Goal: Information Seeking & Learning: Learn about a topic

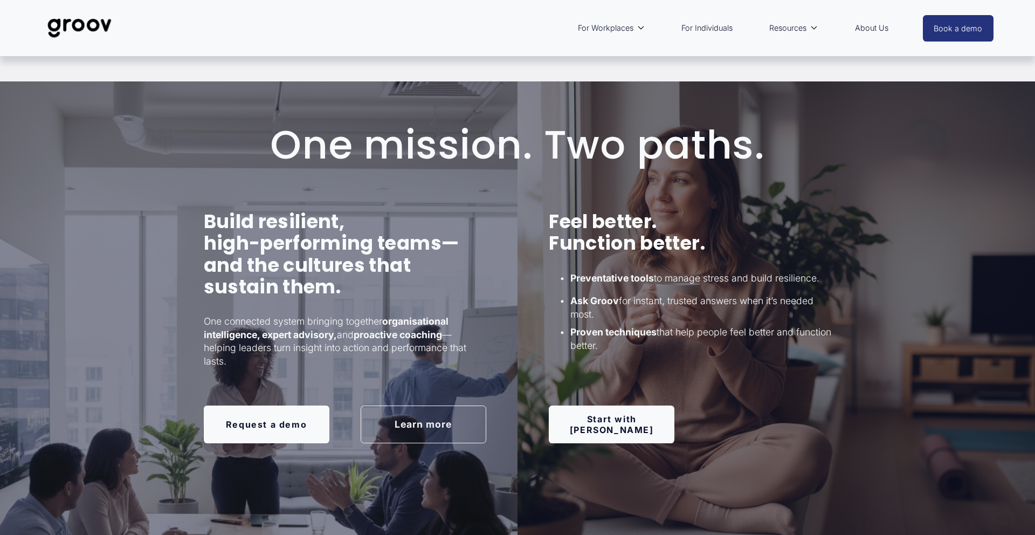
scroll to position [651, 0]
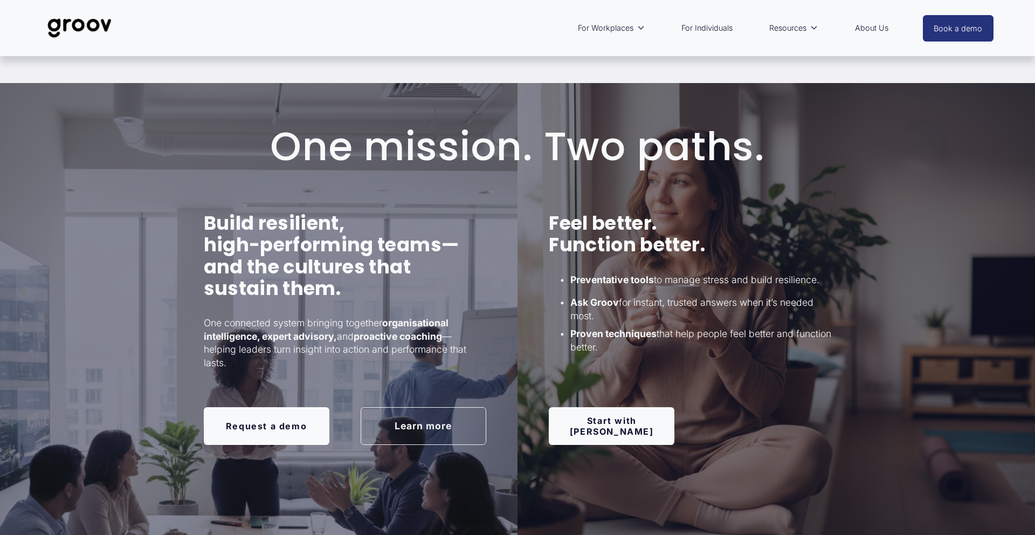
click at [402, 426] on link "Learn more" at bounding box center [424, 426] width 126 height 38
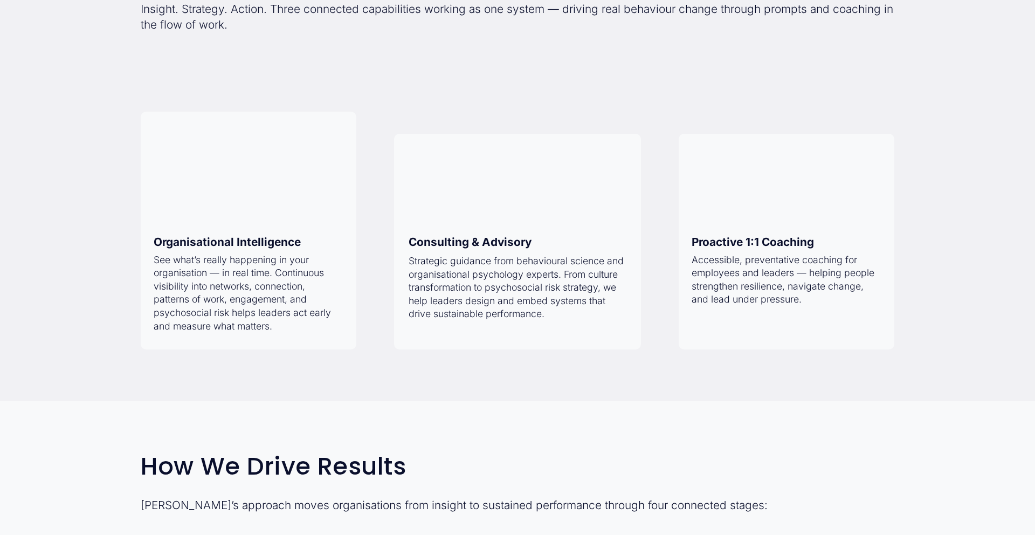
scroll to position [909, 0]
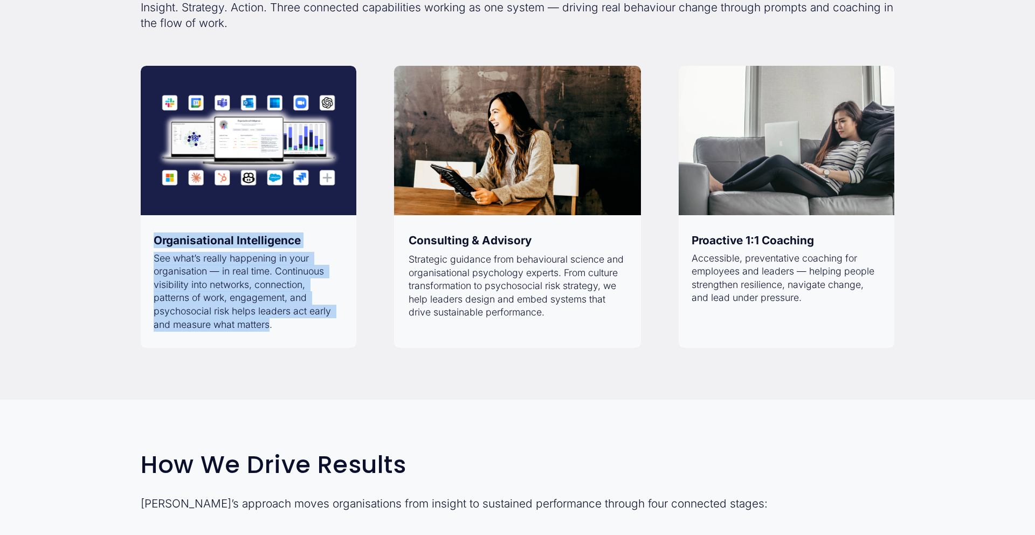
drag, startPoint x: 155, startPoint y: 240, endPoint x: 269, endPoint y: 321, distance: 139.7
click at [269, 321] on div "One system. Three components. Built for performance. Insight. Strategy. Action.…" at bounding box center [517, 151] width 1035 height 392
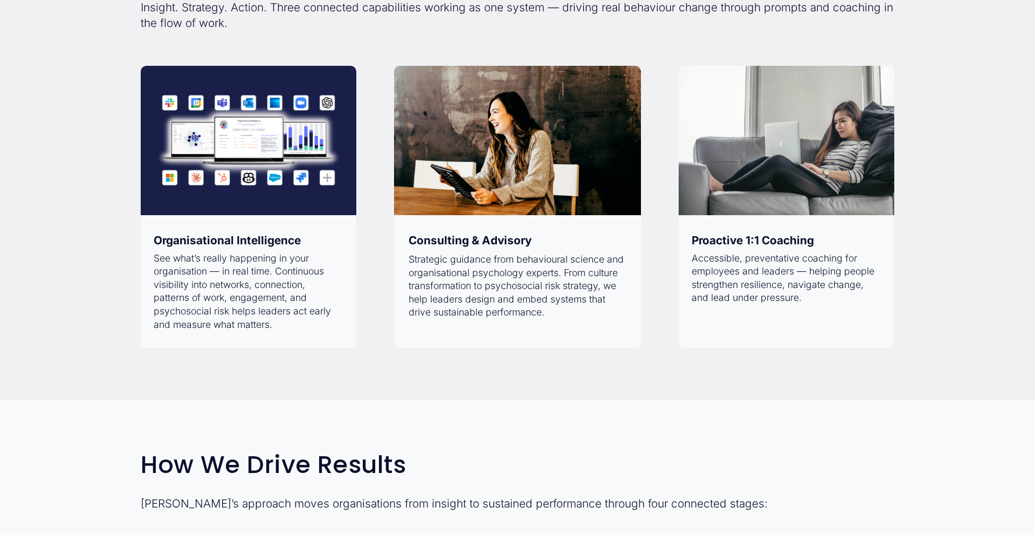
click at [77, 214] on div "One system. Three components. Built for performance. Insight. Strategy. Action.…" at bounding box center [517, 151] width 1035 height 392
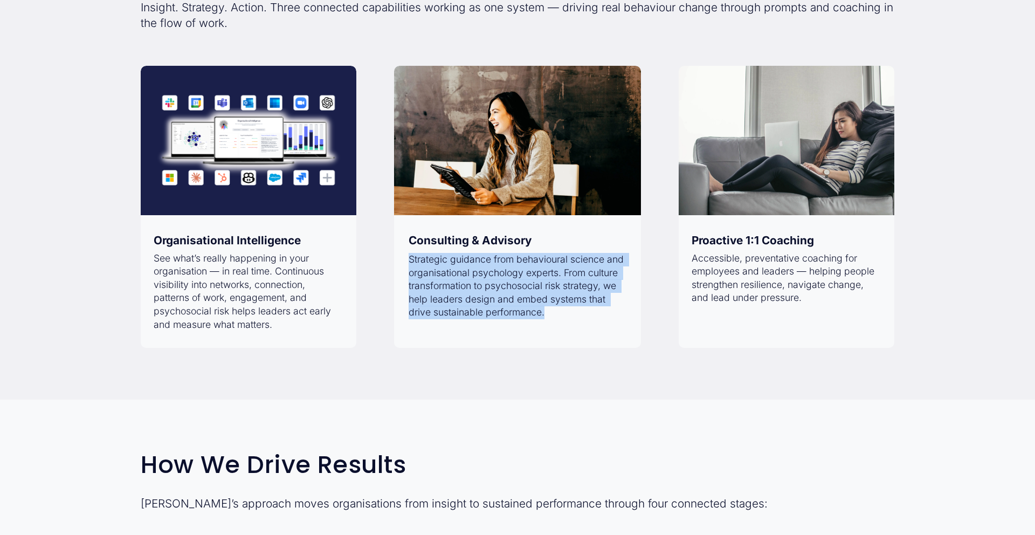
drag, startPoint x: 553, startPoint y: 314, endPoint x: 411, endPoint y: 251, distance: 155.2
click at [411, 251] on div "One system. Three components. Built for performance. Insight. Strategy. Action.…" at bounding box center [517, 151] width 1035 height 392
copy div "Strategic guidance from behavioural science and organisational psychology exper…"
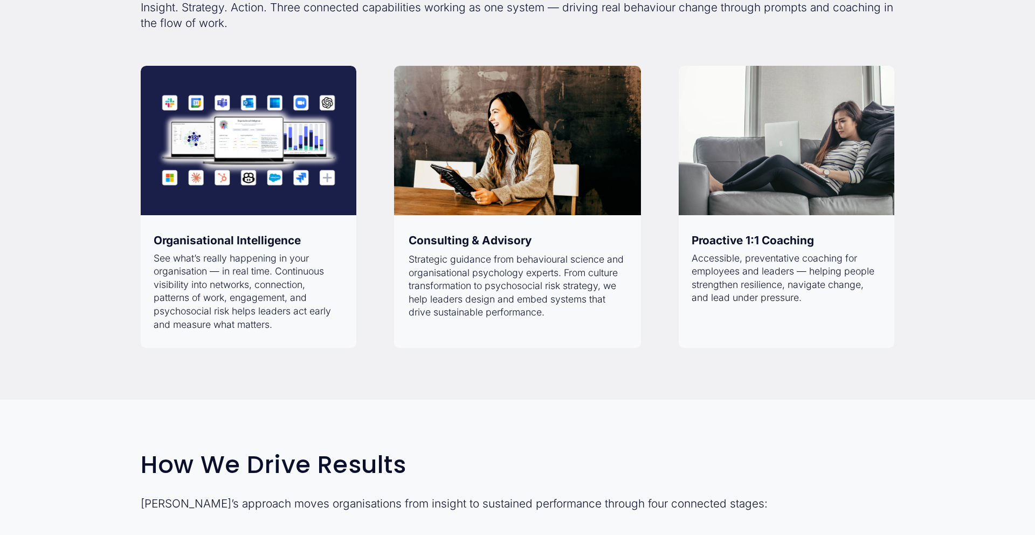
click at [154, 258] on div "Organisational Intelligence" at bounding box center [249, 240] width 216 height 38
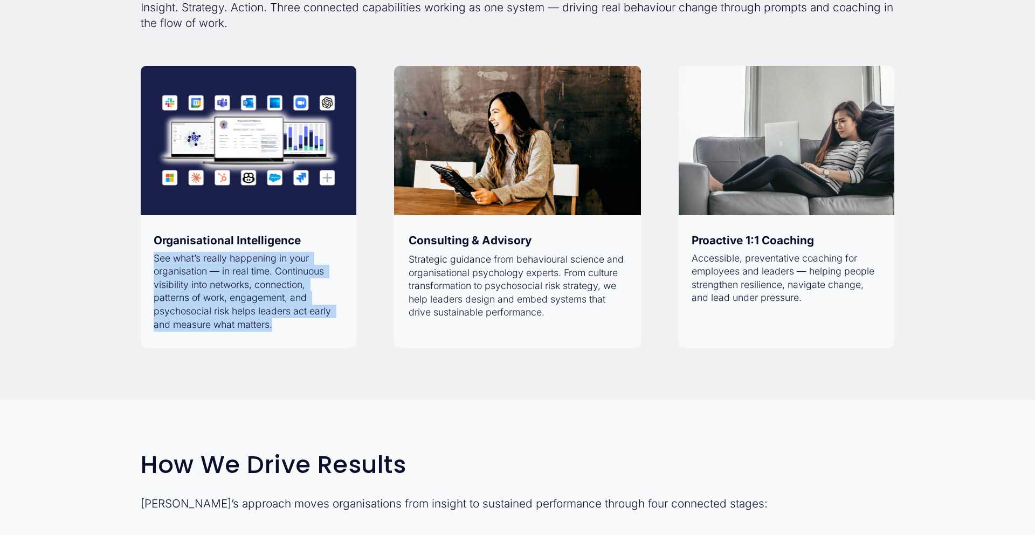
drag, startPoint x: 152, startPoint y: 256, endPoint x: 281, endPoint y: 329, distance: 148.7
click at [281, 329] on div "One system. Three components. Built for performance. Insight. Strategy. Action.…" at bounding box center [517, 151] width 1035 height 392
copy div "See what’s really happening in your organisation — in real time. Continuous vis…"
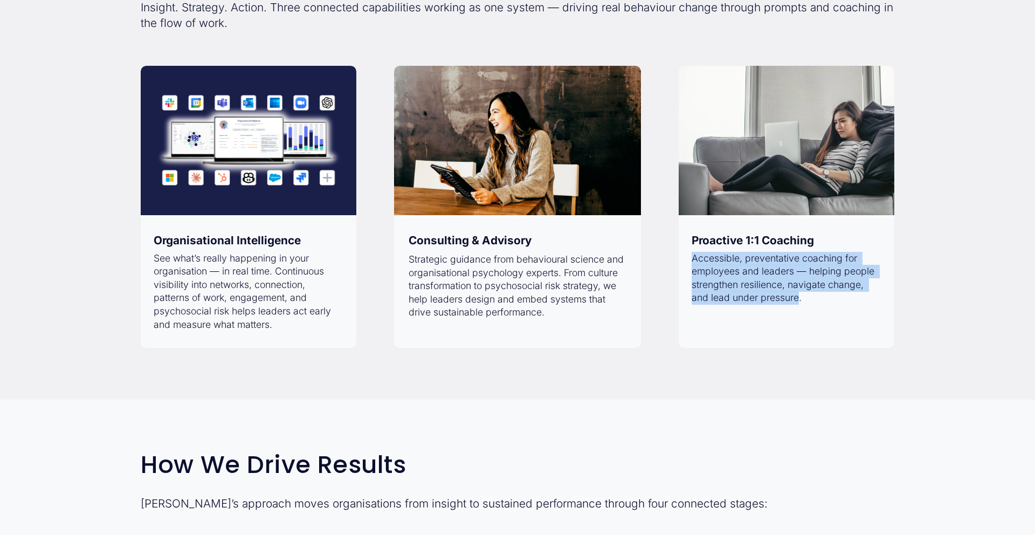
drag, startPoint x: 692, startPoint y: 259, endPoint x: 800, endPoint y: 303, distance: 117.7
click at [800, 303] on div "One system. Three components. Built for performance. Insight. Strategy. Action.…" at bounding box center [517, 151] width 1035 height 392
copy div "Accessible, preventative coaching for employees and leaders — helping people st…"
